Goal: Transaction & Acquisition: Purchase product/service

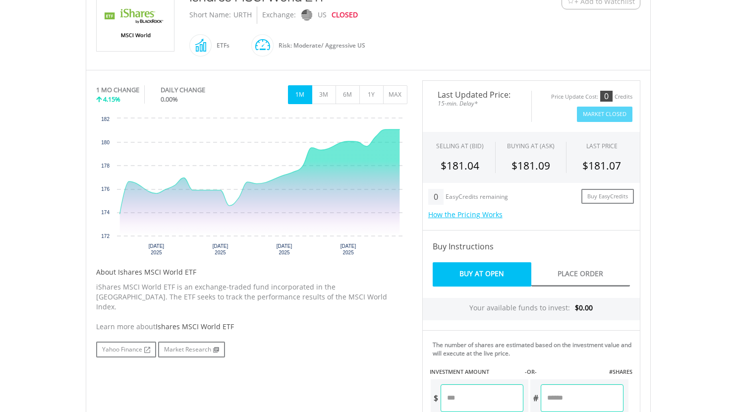
scroll to position [239, 0]
click at [377, 91] on button "1Y" at bounding box center [371, 94] width 24 height 19
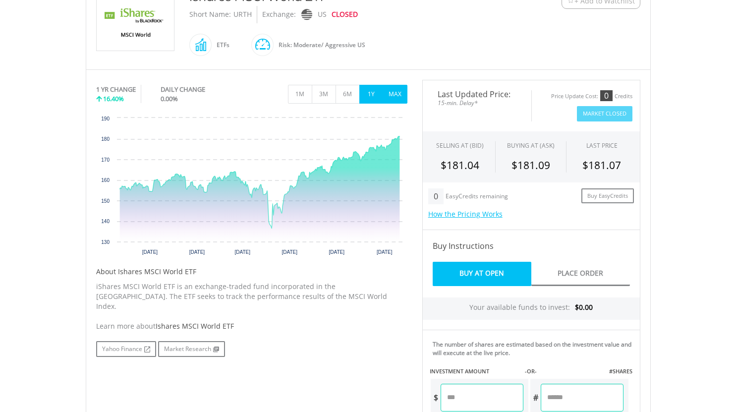
click at [396, 93] on button "MAX" at bounding box center [395, 94] width 24 height 19
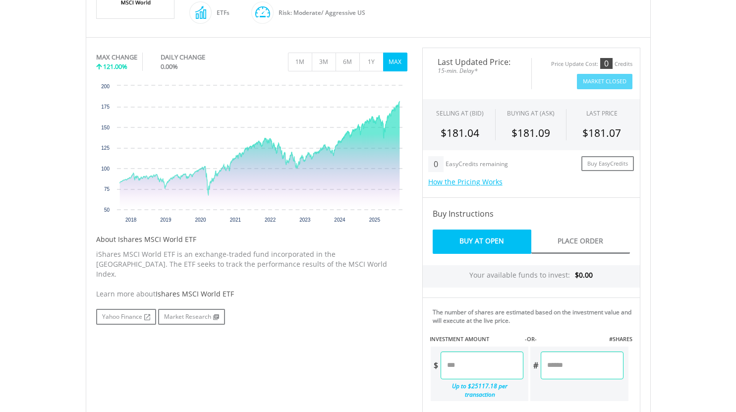
scroll to position [273, 0]
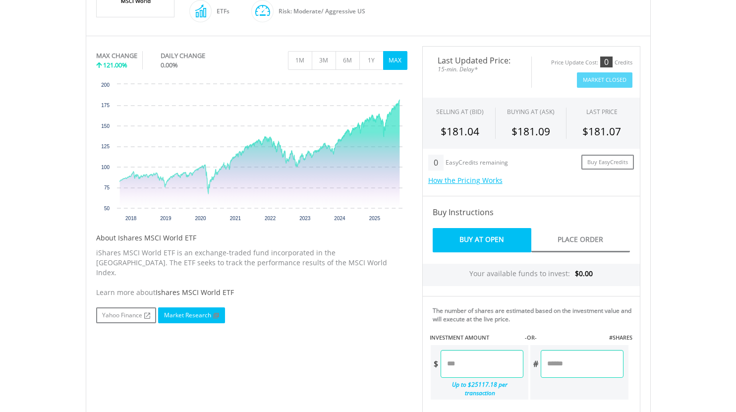
click at [205, 307] on link "Market Research" at bounding box center [191, 315] width 67 height 16
click at [371, 57] on button "1Y" at bounding box center [371, 60] width 24 height 19
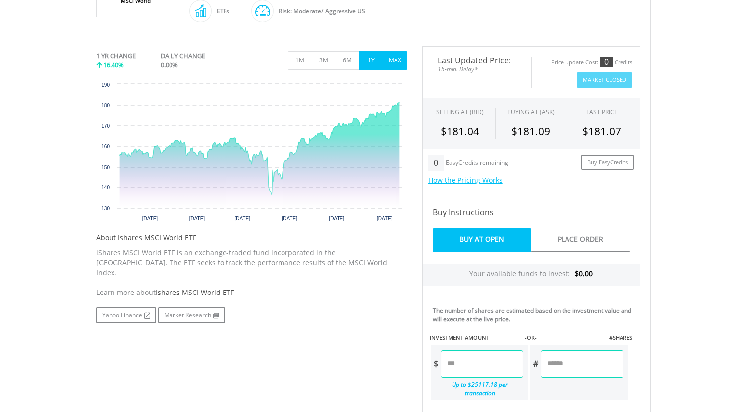
click at [393, 58] on button "MAX" at bounding box center [395, 60] width 24 height 19
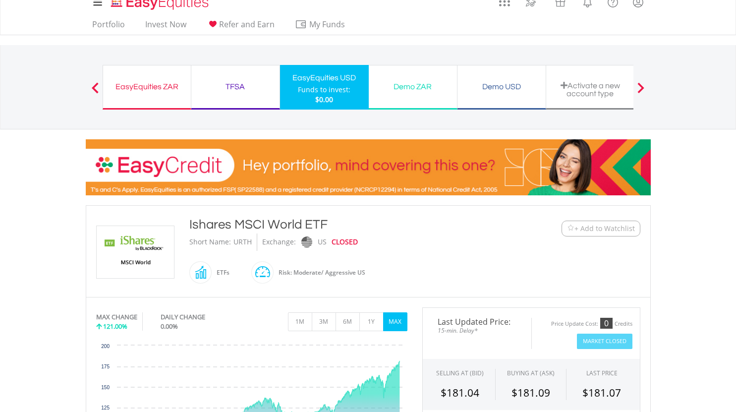
scroll to position [0, 0]
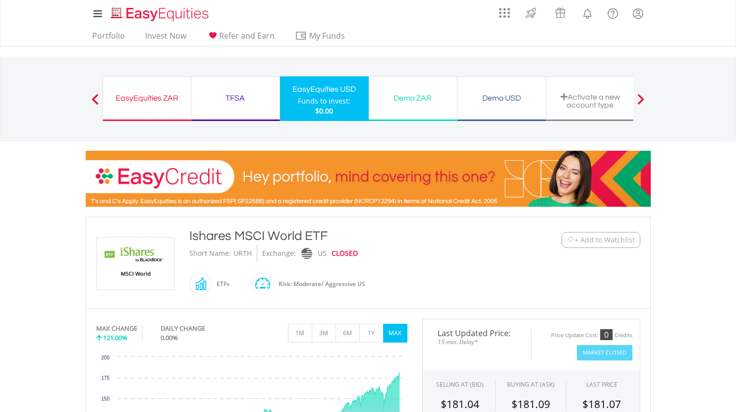
click at [147, 97] on div "EasyEquities ZAR" at bounding box center [147, 98] width 76 height 14
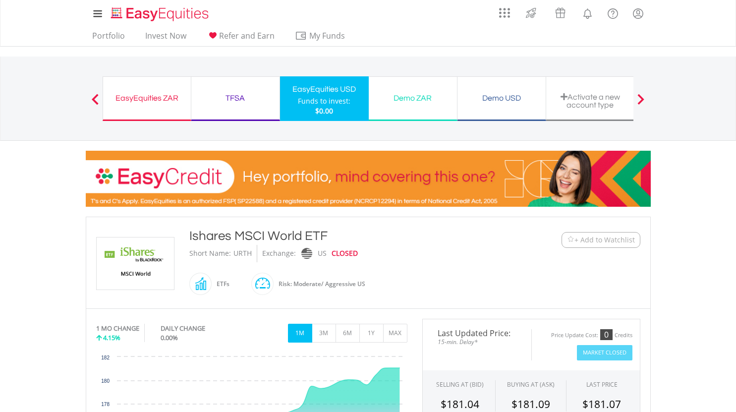
click at [95, 99] on span at bounding box center [95, 99] width 7 height 11
click at [94, 95] on span at bounding box center [95, 99] width 7 height 11
click at [94, 96] on span at bounding box center [95, 99] width 7 height 11
click at [154, 95] on div "EasyEquities ZAR" at bounding box center [147, 98] width 76 height 14
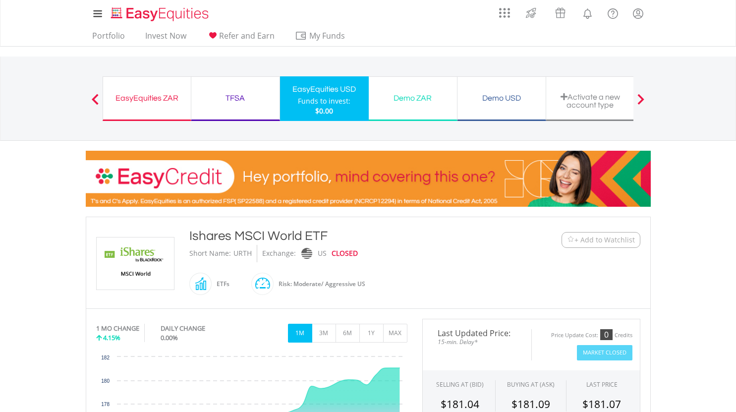
click at [95, 96] on span at bounding box center [95, 99] width 7 height 11
click at [165, 34] on link "Invest Now" at bounding box center [165, 38] width 49 height 15
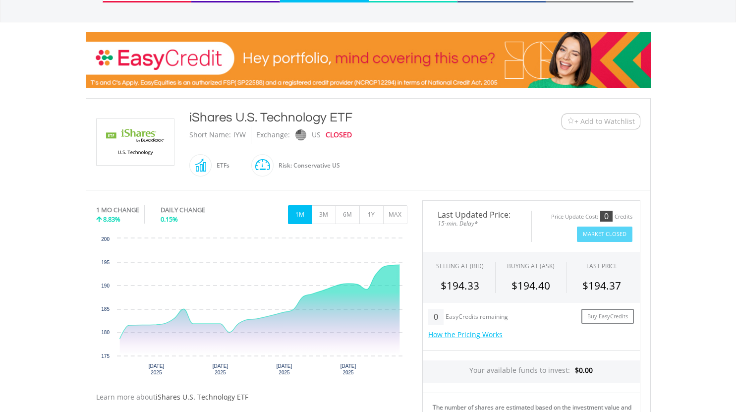
scroll to position [120, 0]
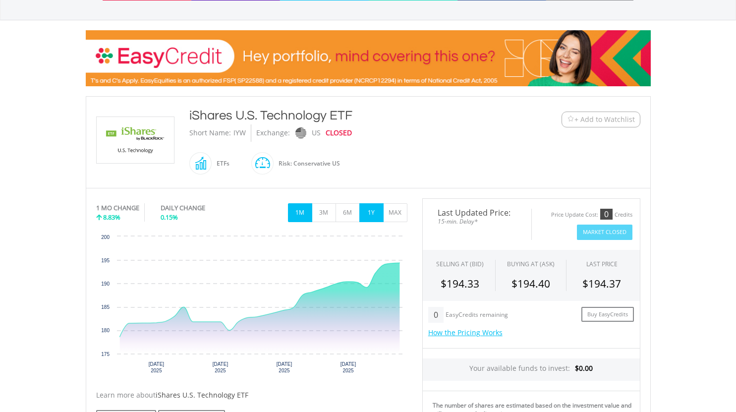
click at [370, 209] on button "1Y" at bounding box center [371, 212] width 24 height 19
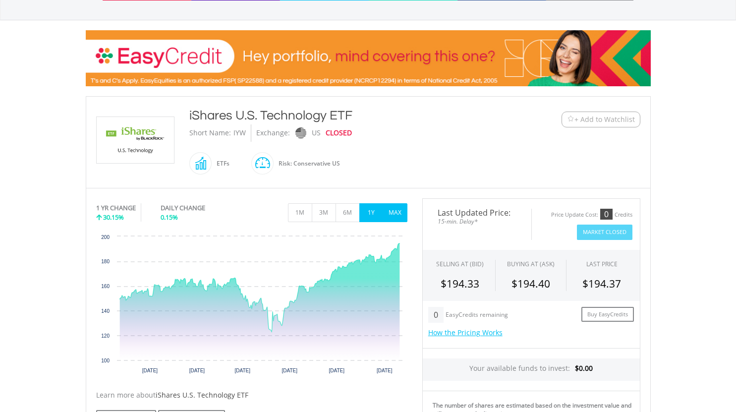
click at [393, 207] on button "MAX" at bounding box center [395, 212] width 24 height 19
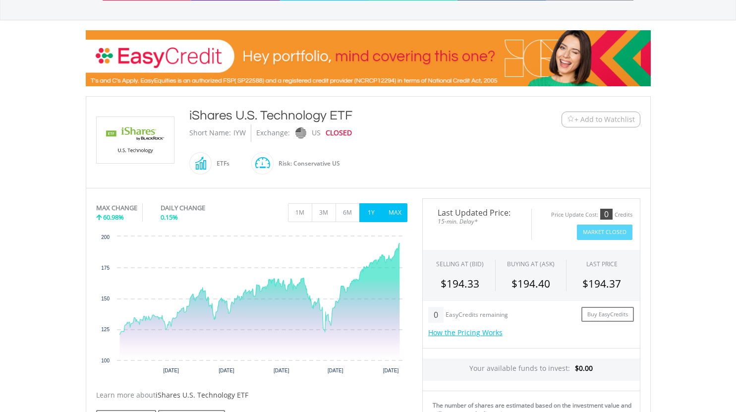
click at [367, 213] on button "1Y" at bounding box center [371, 212] width 24 height 19
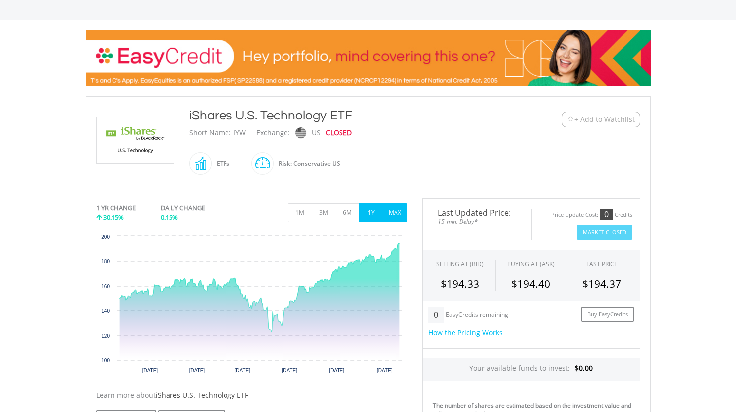
click at [394, 212] on button "MAX" at bounding box center [395, 212] width 24 height 19
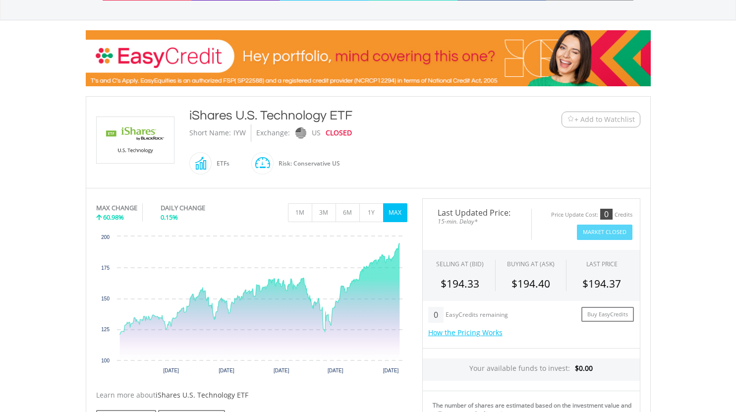
drag, startPoint x: 189, startPoint y: 115, endPoint x: 356, endPoint y: 121, distance: 167.6
click at [356, 121] on div "iShares U.S. Technology ETF" at bounding box center [344, 116] width 311 height 18
copy div "iShares U.S. Technology ETF"
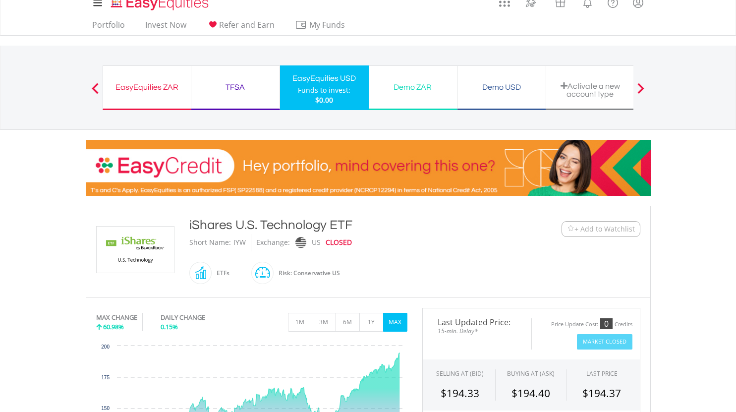
scroll to position [0, 0]
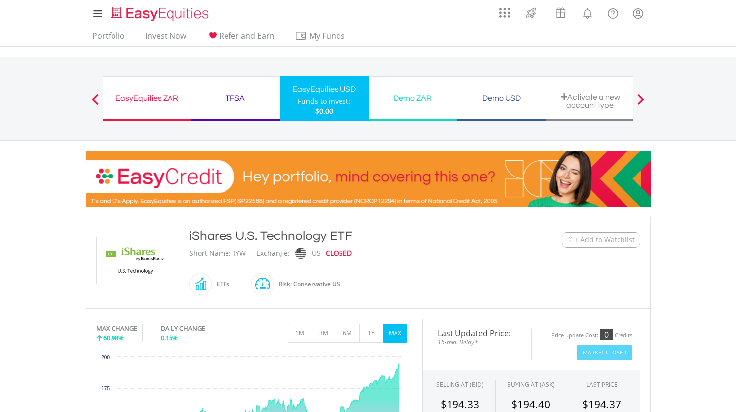
click at [95, 95] on span at bounding box center [95, 99] width 7 height 11
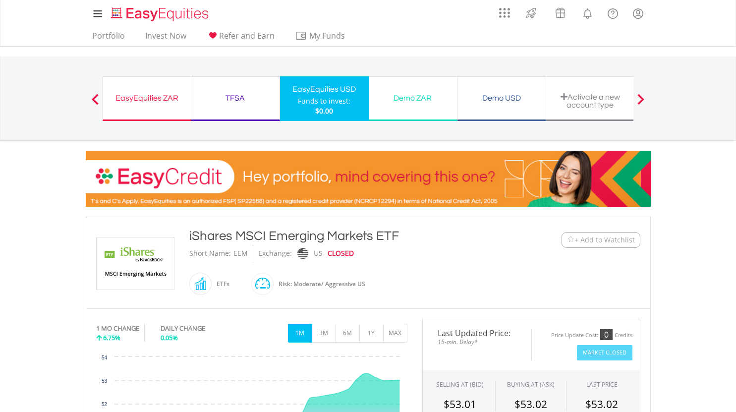
drag, startPoint x: 189, startPoint y: 236, endPoint x: 413, endPoint y: 239, distance: 223.5
click at [413, 239] on div "iShares MSCI Emerging Markets ETF" at bounding box center [344, 236] width 311 height 18
copy div "iShares MSCI Emerging Markets ETF"
click at [394, 330] on button "MAX" at bounding box center [395, 333] width 24 height 19
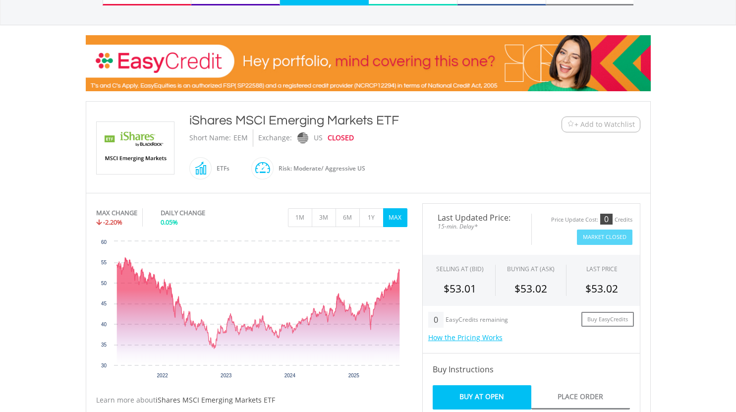
scroll to position [115, 0]
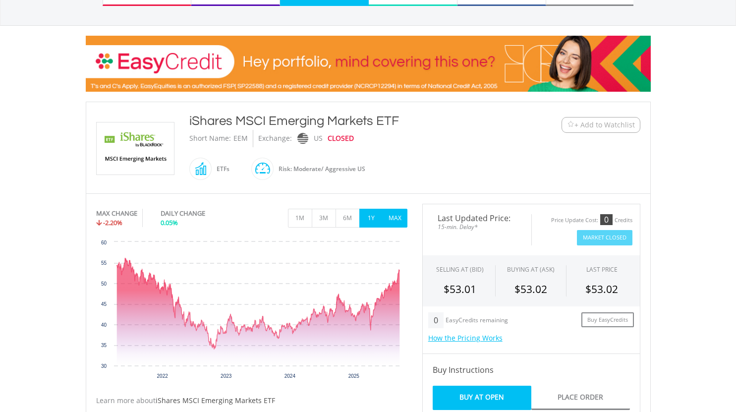
click at [372, 217] on button "1Y" at bounding box center [371, 218] width 24 height 19
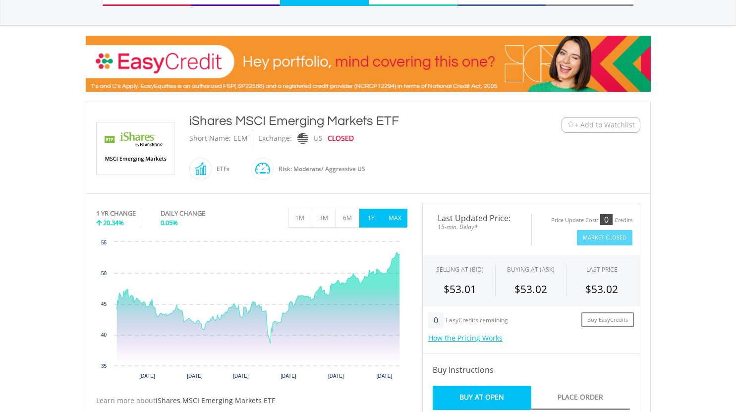
click at [400, 215] on button "MAX" at bounding box center [395, 218] width 24 height 19
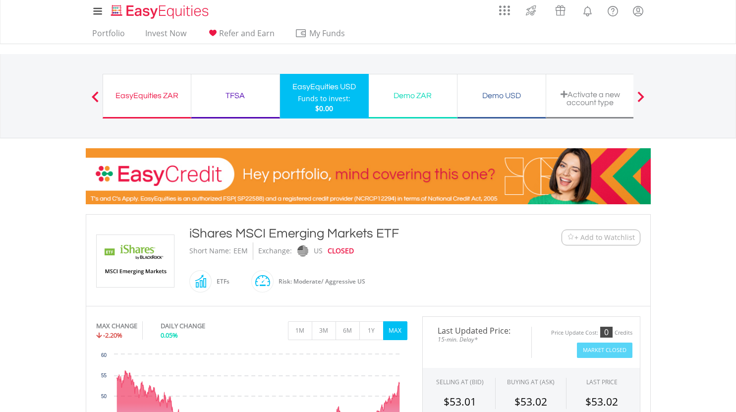
scroll to position [0, 0]
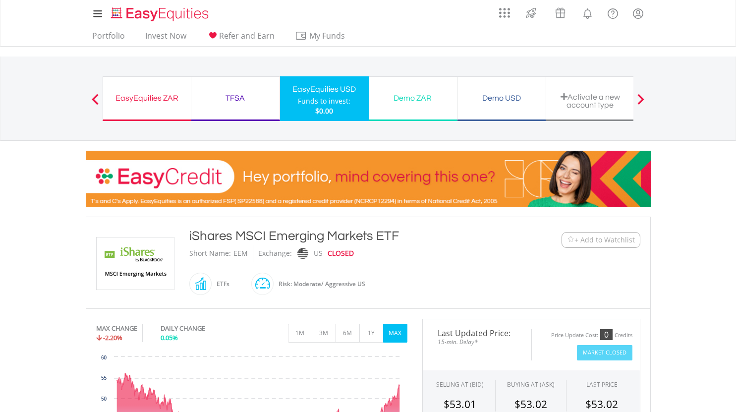
click at [92, 96] on span at bounding box center [95, 99] width 7 height 11
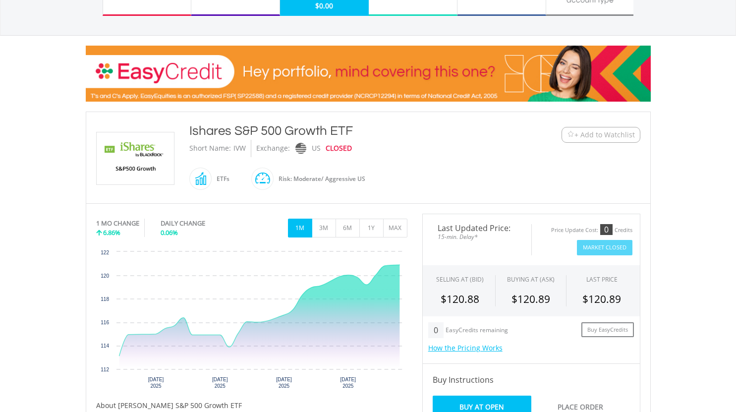
scroll to position [106, 0]
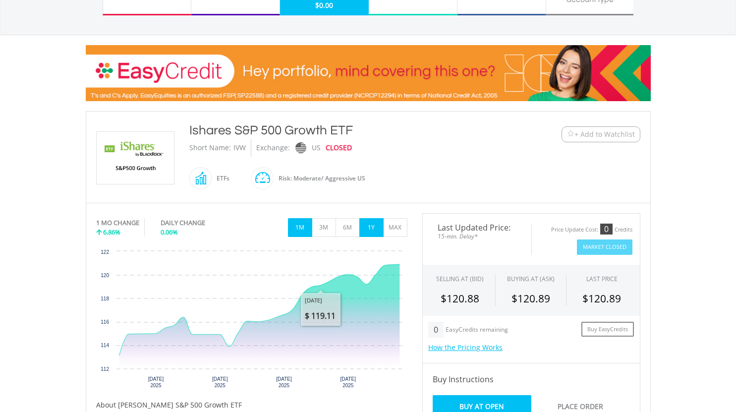
click at [370, 223] on button "1Y" at bounding box center [371, 227] width 24 height 19
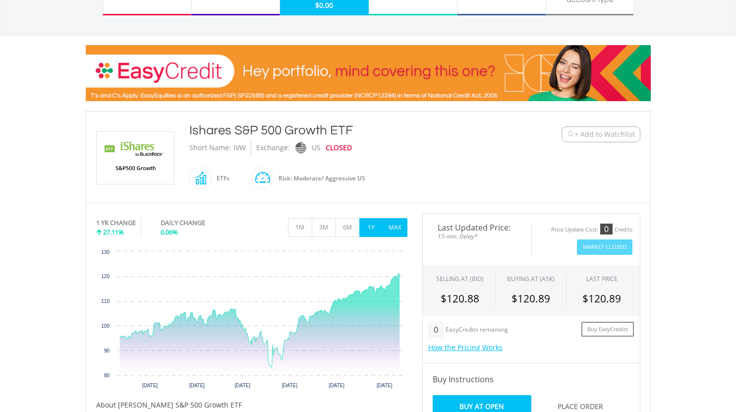
click at [399, 225] on button "MAX" at bounding box center [395, 227] width 24 height 19
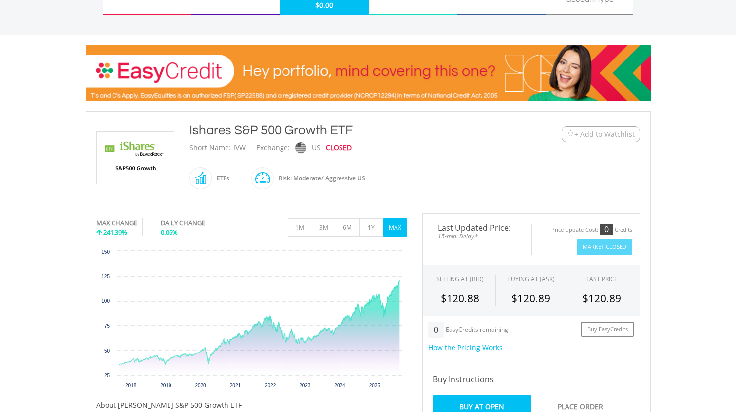
drag, startPoint x: 190, startPoint y: 128, endPoint x: 351, endPoint y: 130, distance: 161.1
click at [351, 130] on div "Ishares S&P 500 Growth ETF" at bounding box center [344, 130] width 311 height 18
copy div "Ishares S&P 500 Growth ETF"
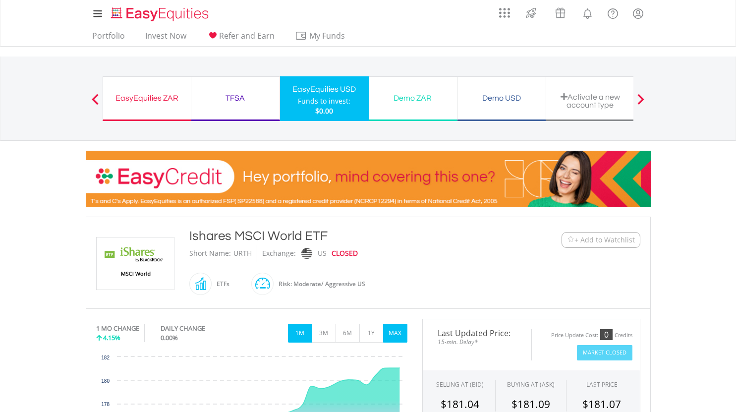
click at [396, 333] on button "MAX" at bounding box center [395, 333] width 24 height 19
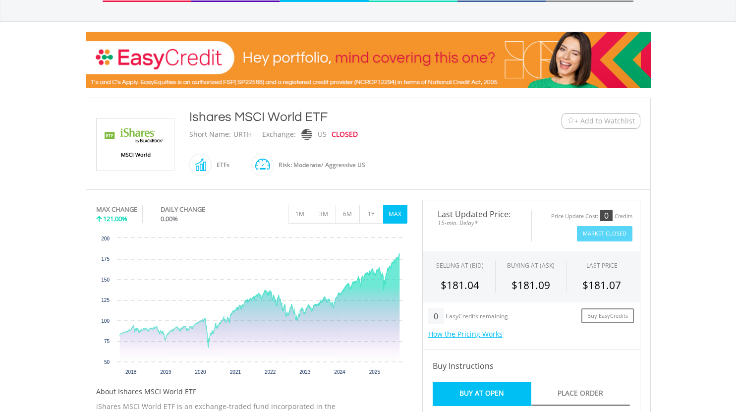
scroll to position [119, 0]
drag, startPoint x: 189, startPoint y: 114, endPoint x: 328, endPoint y: 121, distance: 138.9
click at [328, 121] on div "Ishares MSCI World ETF Short Name: URTH Exchange: US CLOSED ETFs" at bounding box center [345, 143] width 326 height 71
copy div "Ishares MSCI World ETF"
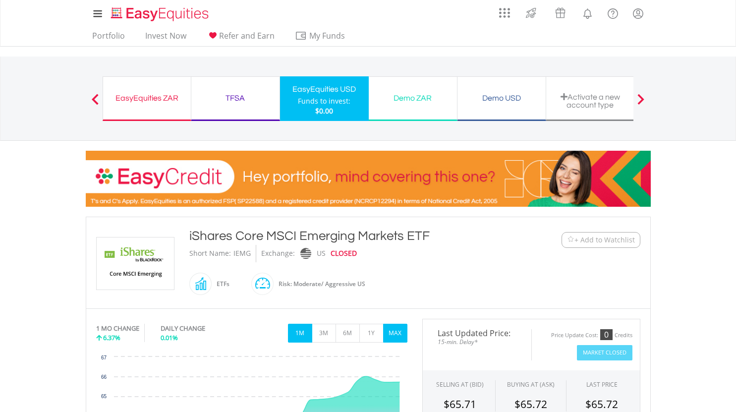
click at [396, 331] on button "MAX" at bounding box center [395, 333] width 24 height 19
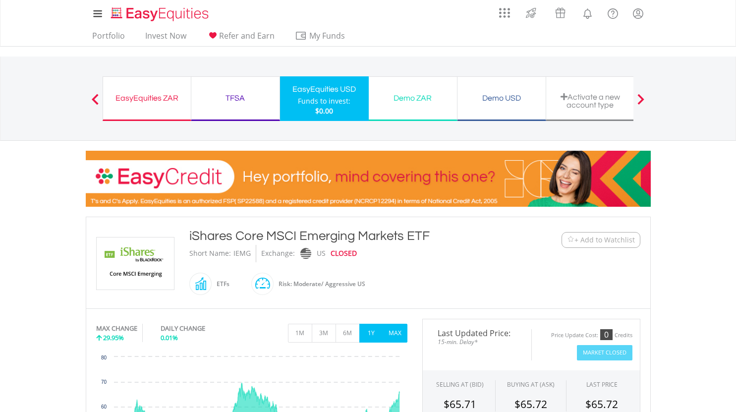
click at [373, 332] on button "1Y" at bounding box center [371, 333] width 24 height 19
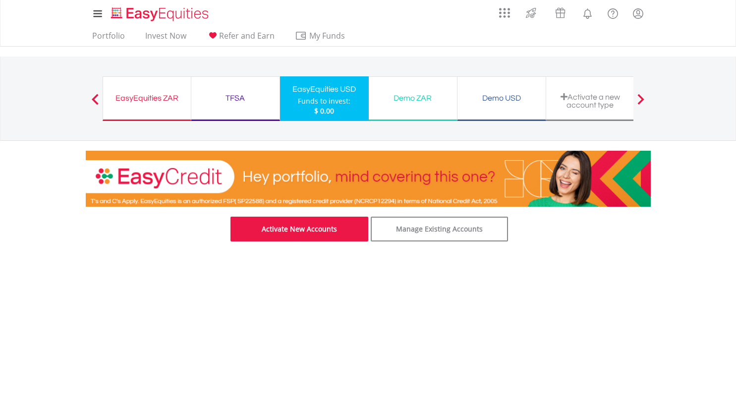
click at [290, 228] on link "Activate New Accounts" at bounding box center [299, 229] width 138 height 25
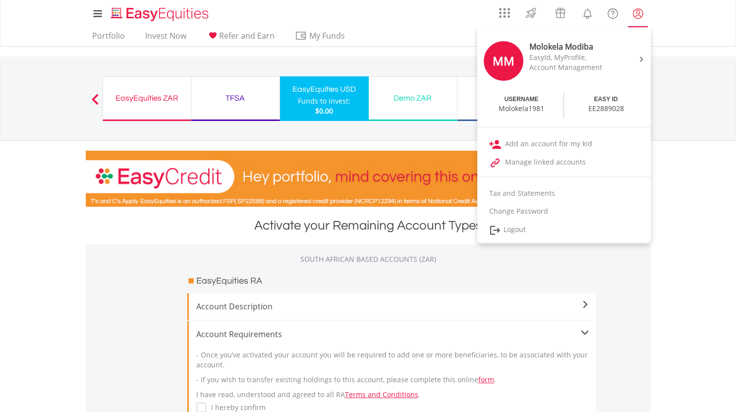
drag, startPoint x: 418, startPoint y: 339, endPoint x: 639, endPoint y: 12, distance: 395.0
click at [639, 12] on lord-icon "My Profile" at bounding box center [638, 13] width 12 height 12
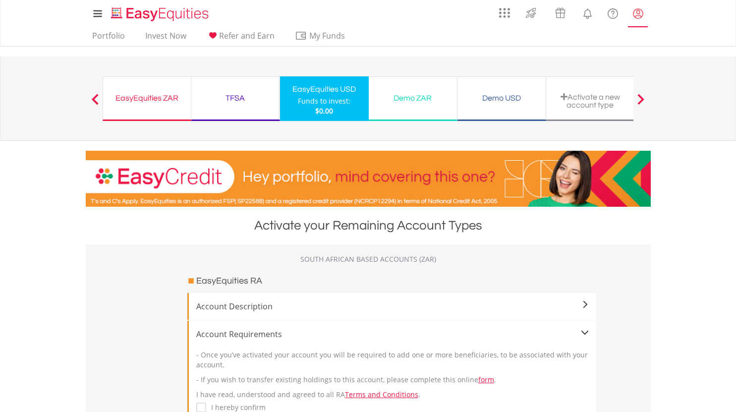
click at [639, 12] on lord-icon "My Profile" at bounding box center [638, 13] width 12 height 12
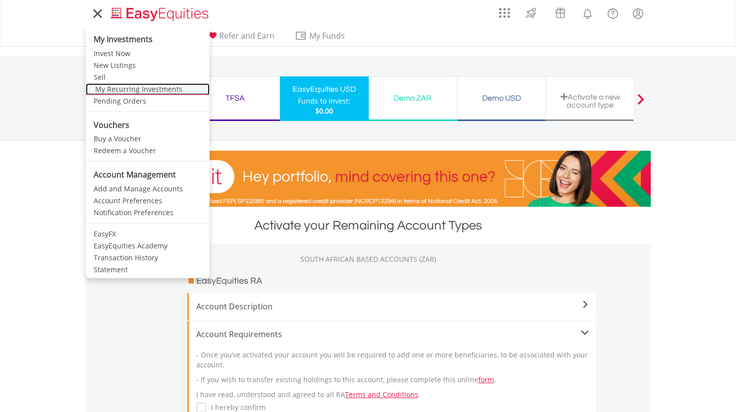
click at [138, 89] on link "My Recurring Investments" at bounding box center [148, 89] width 124 height 12
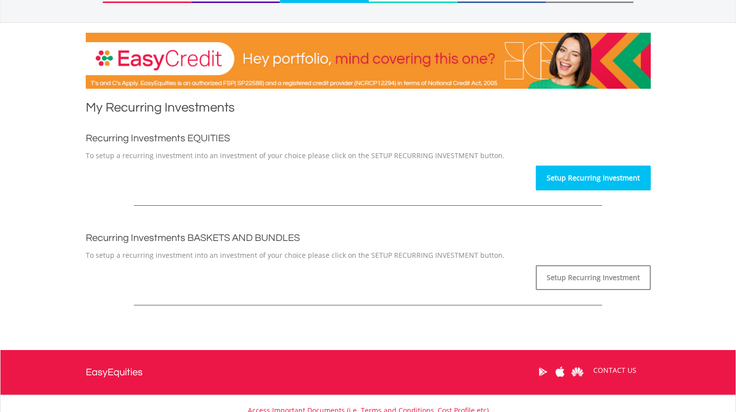
scroll to position [119, 0]
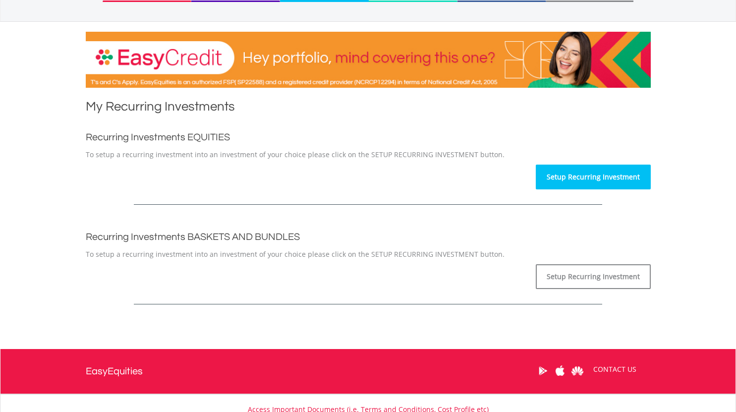
click at [591, 171] on link "Setup Recurring Investment" at bounding box center [593, 177] width 115 height 25
